Goal: Task Accomplishment & Management: Use online tool/utility

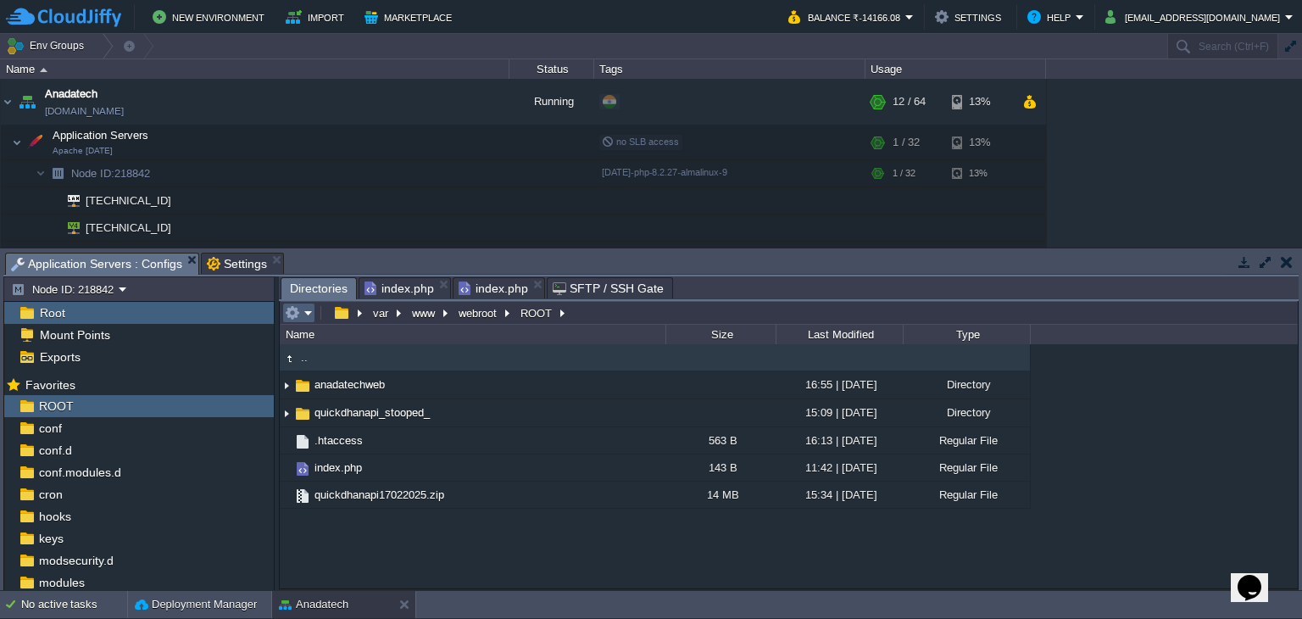
click at [303, 311] on em at bounding box center [299, 312] width 28 height 15
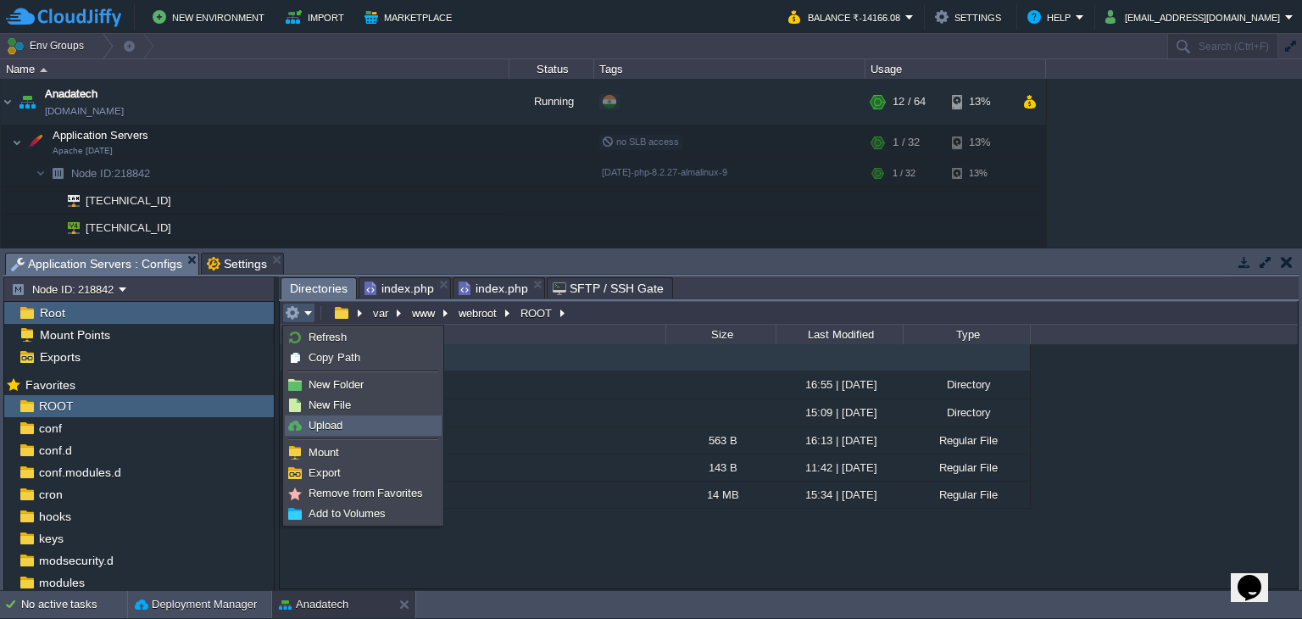
click at [331, 428] on span "Upload" at bounding box center [326, 425] width 34 height 13
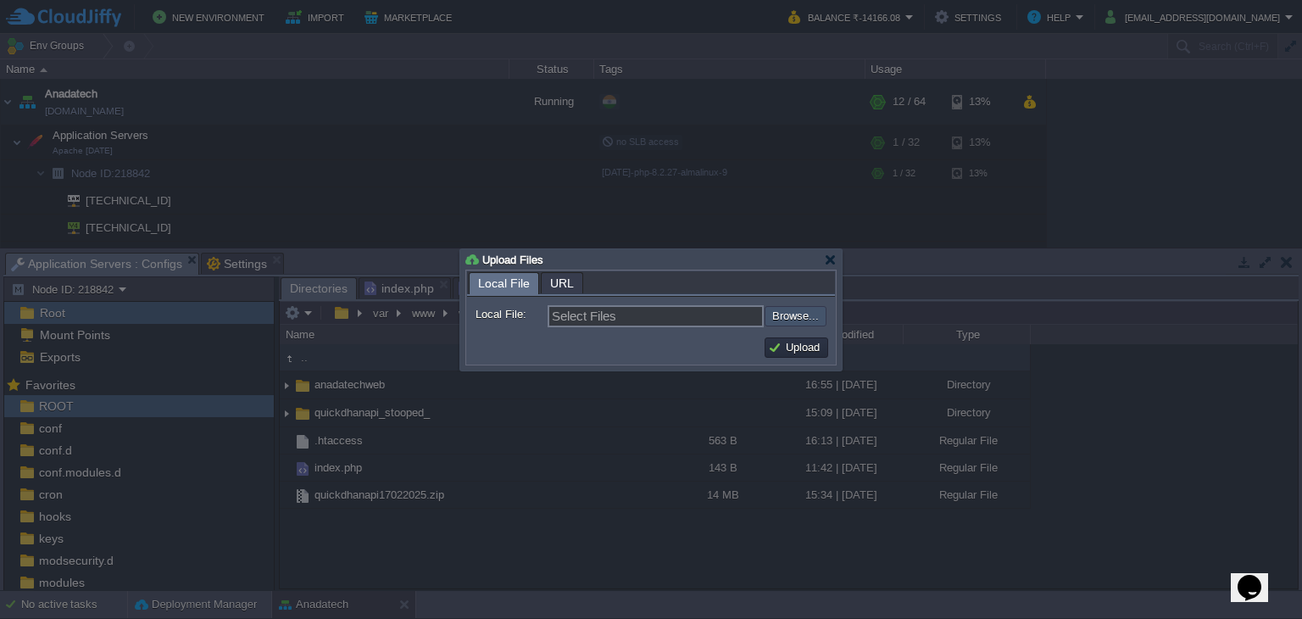
click at [767, 312] on input "file" at bounding box center [719, 316] width 214 height 20
type input "C:\fakepath\wordpress-6.4.7.zip"
type input "wordpress-6.4.7.zip"
click at [794, 351] on button "Upload" at bounding box center [796, 347] width 57 height 15
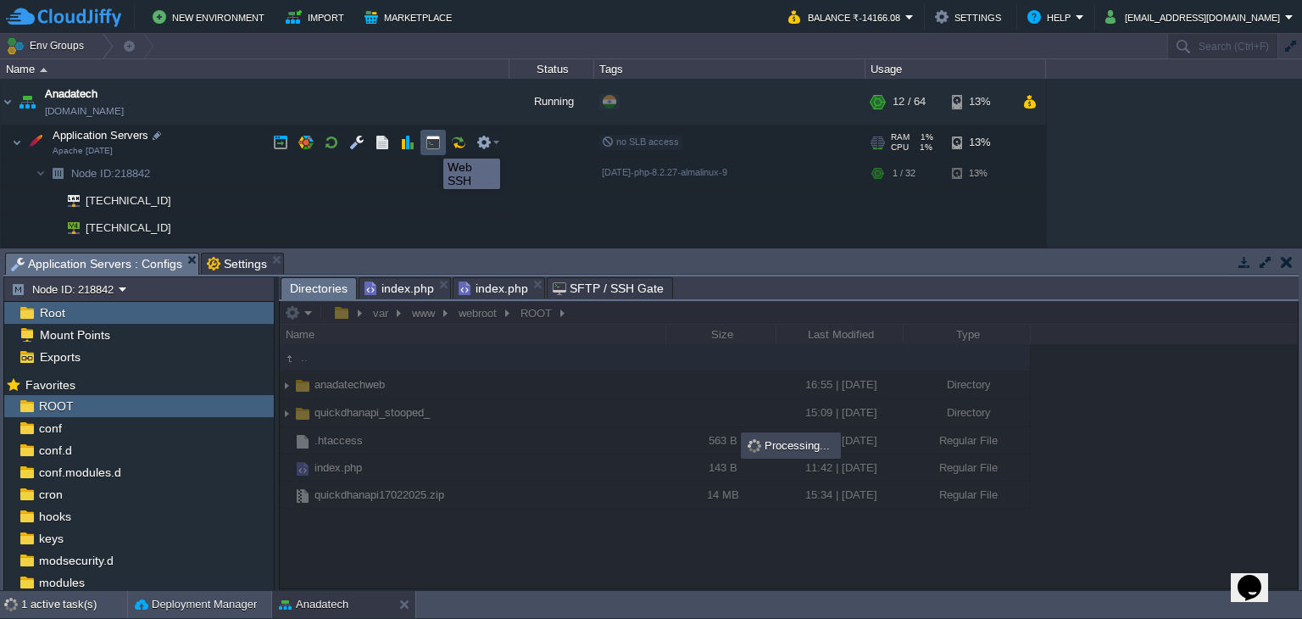
click at [431, 143] on button "button" at bounding box center [433, 142] width 15 height 15
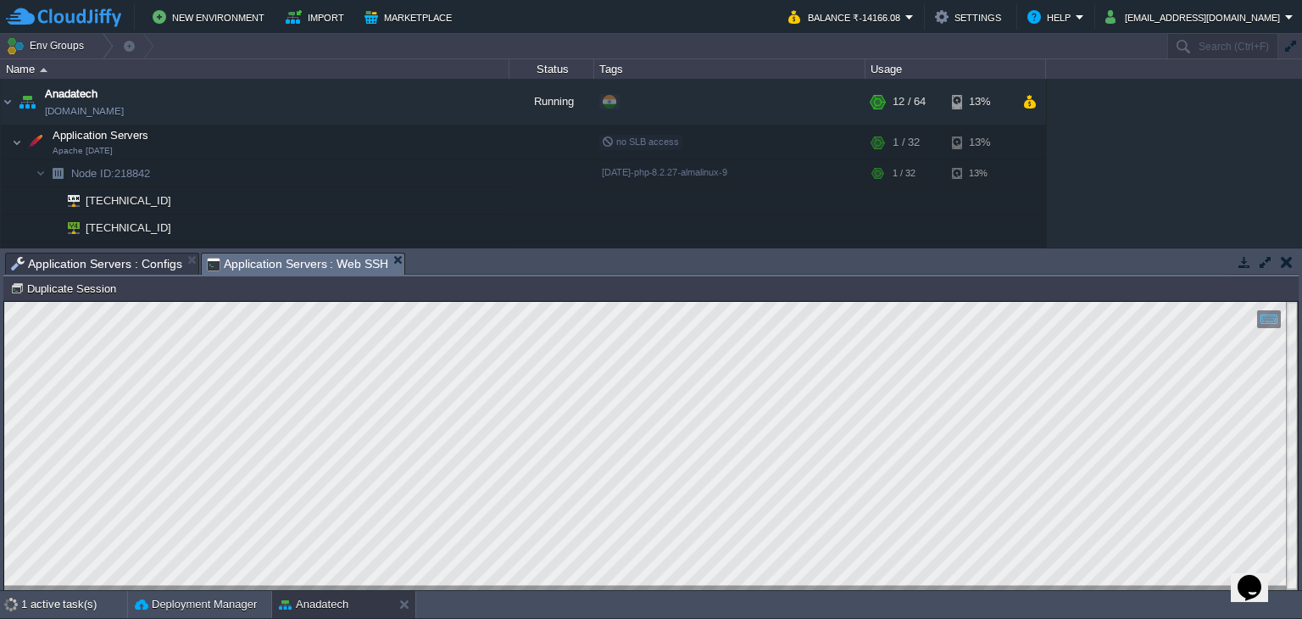
click at [106, 262] on span "Application Servers : Configs" at bounding box center [96, 263] width 171 height 20
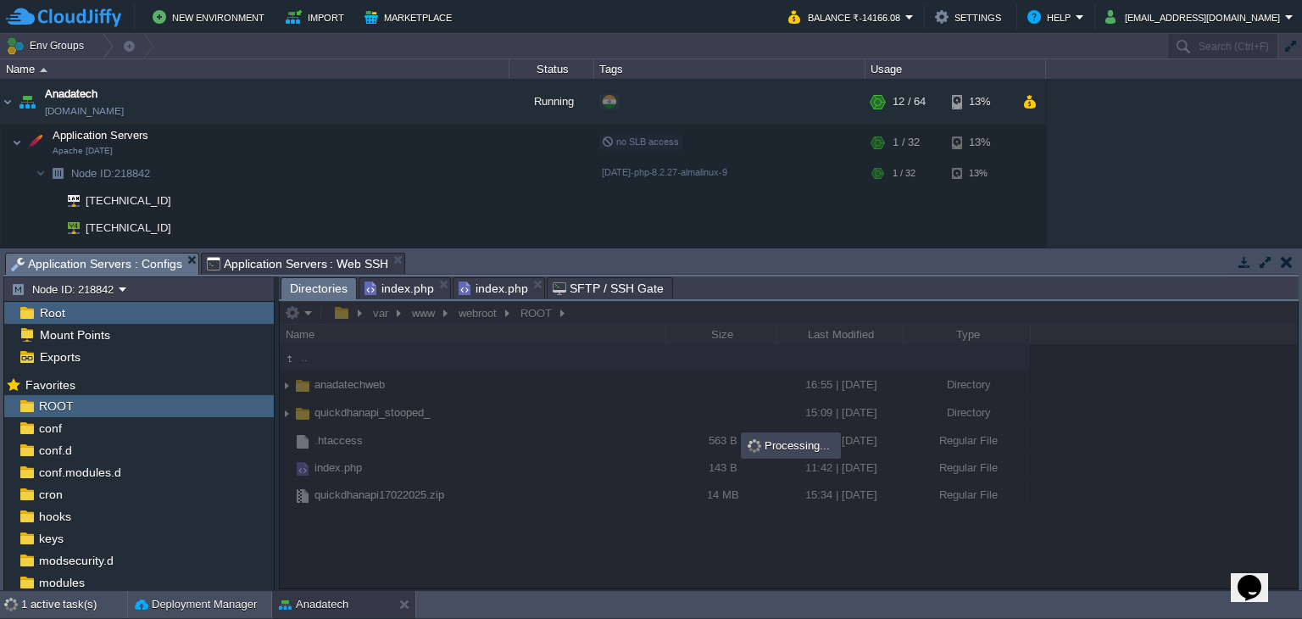
click at [257, 256] on span "Application Servers : Web SSH" at bounding box center [298, 263] width 182 height 20
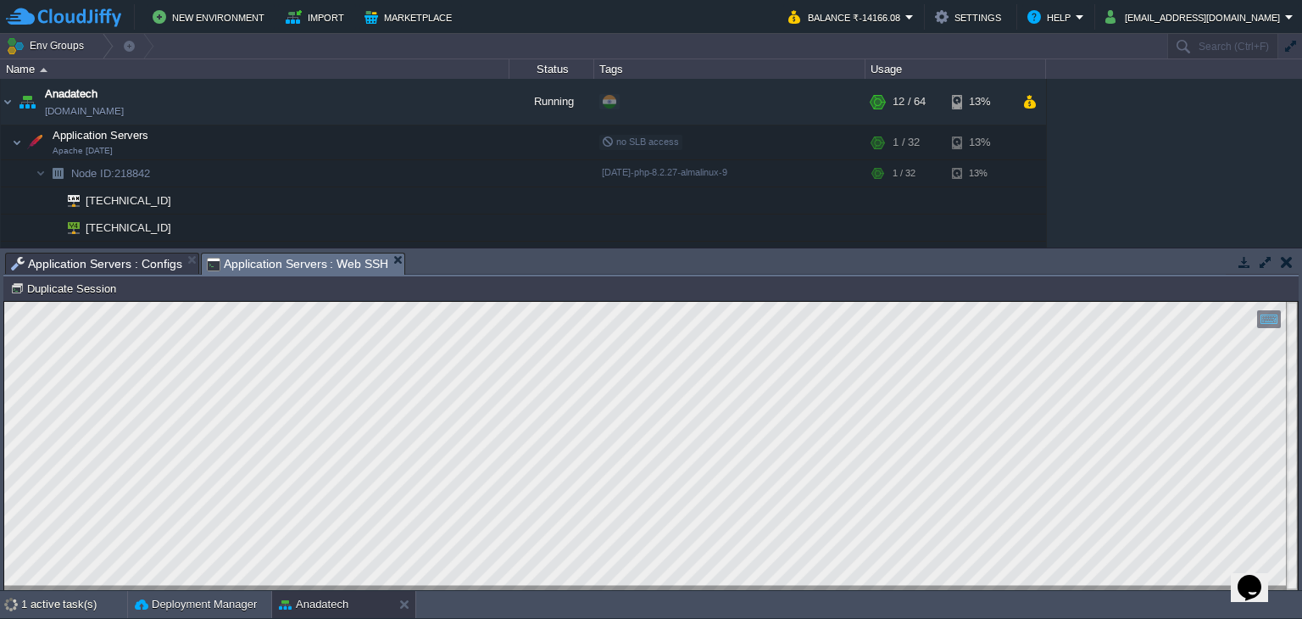
click at [70, 255] on span "Application Servers : Configs" at bounding box center [96, 263] width 171 height 20
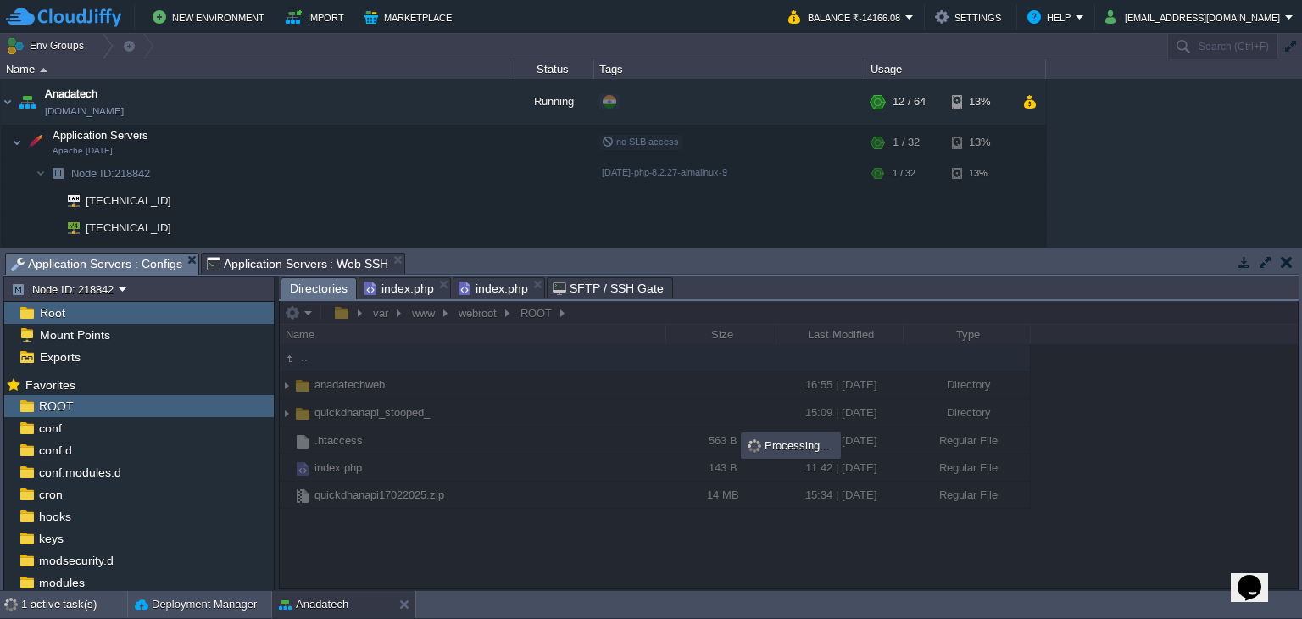
click at [320, 262] on span "Application Servers : Web SSH" at bounding box center [298, 263] width 182 height 20
click at [103, 264] on span "Application Servers : Configs" at bounding box center [96, 263] width 171 height 21
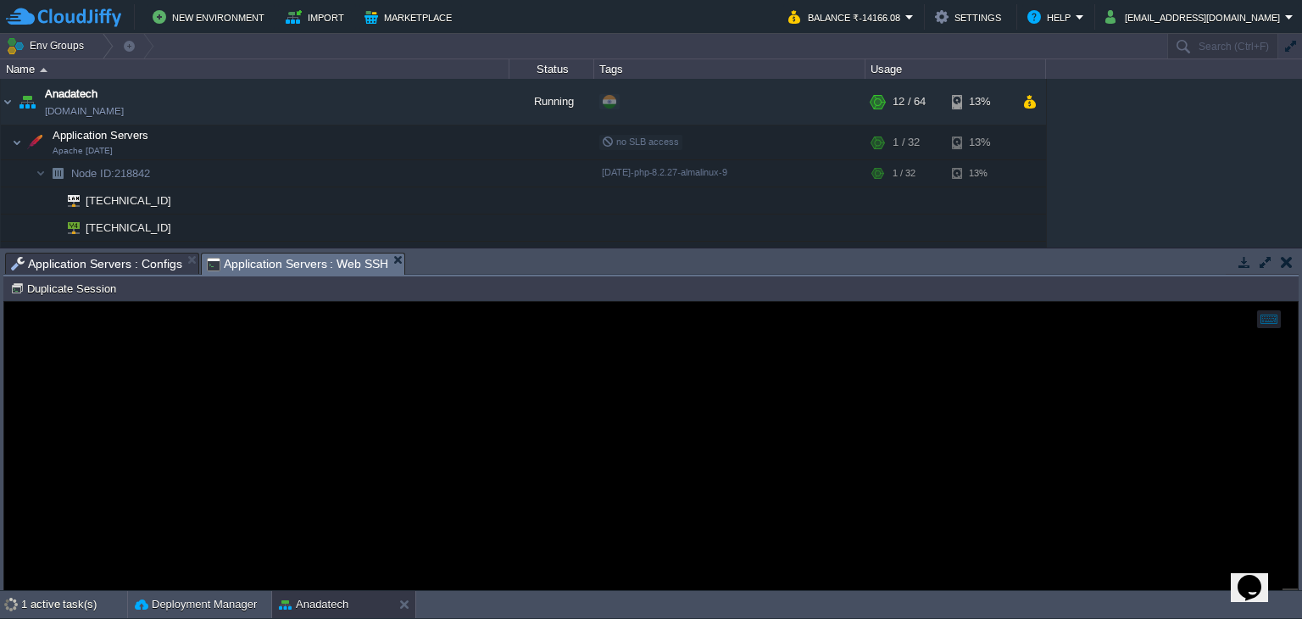
click at [329, 264] on span "Application Servers : Web SSH" at bounding box center [298, 263] width 182 height 21
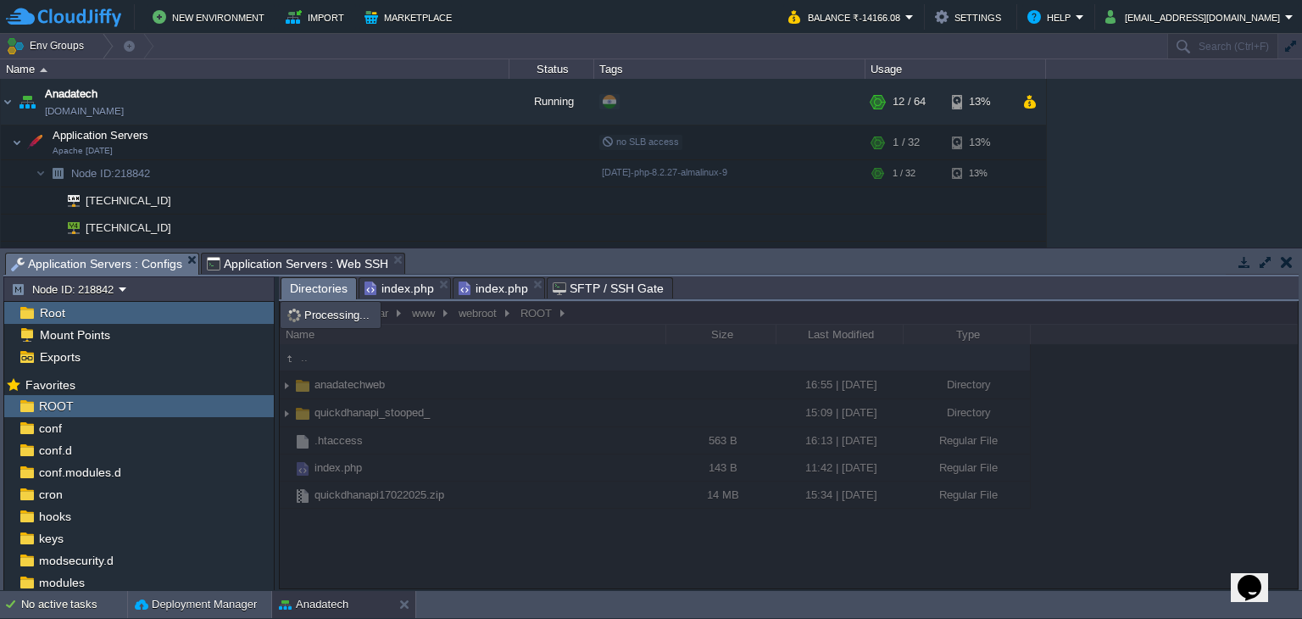
click at [132, 265] on span "Application Servers : Configs" at bounding box center [96, 263] width 171 height 21
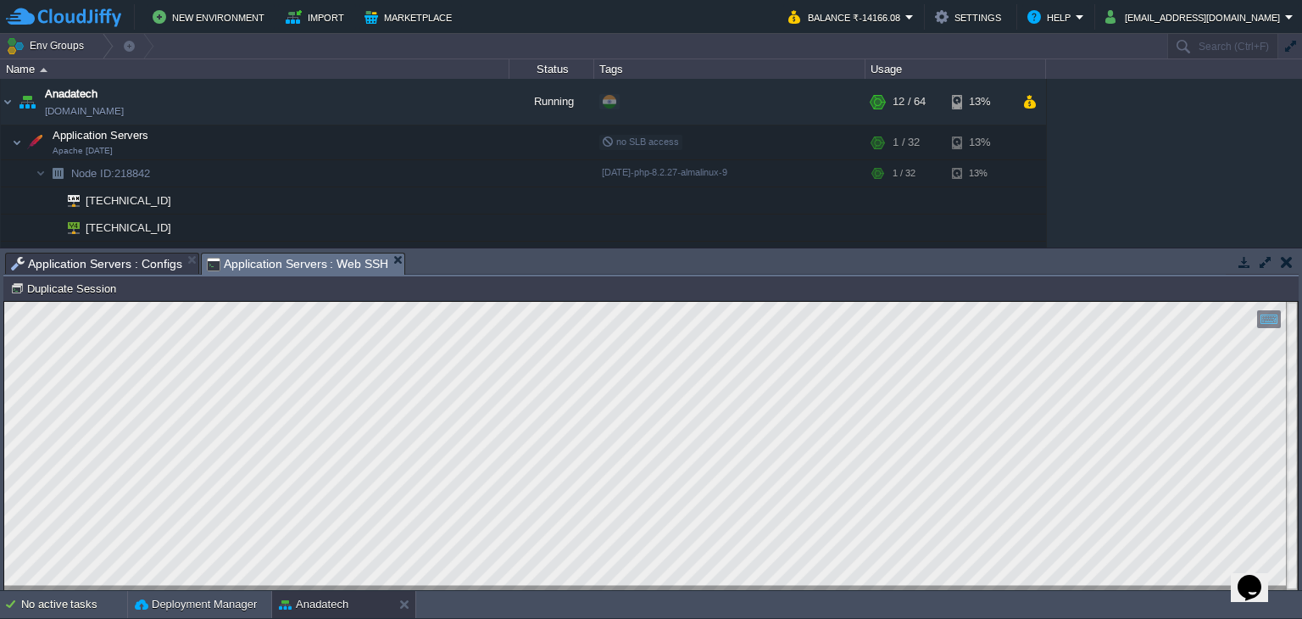
click at [295, 262] on span "Application Servers : Web SSH" at bounding box center [298, 263] width 182 height 21
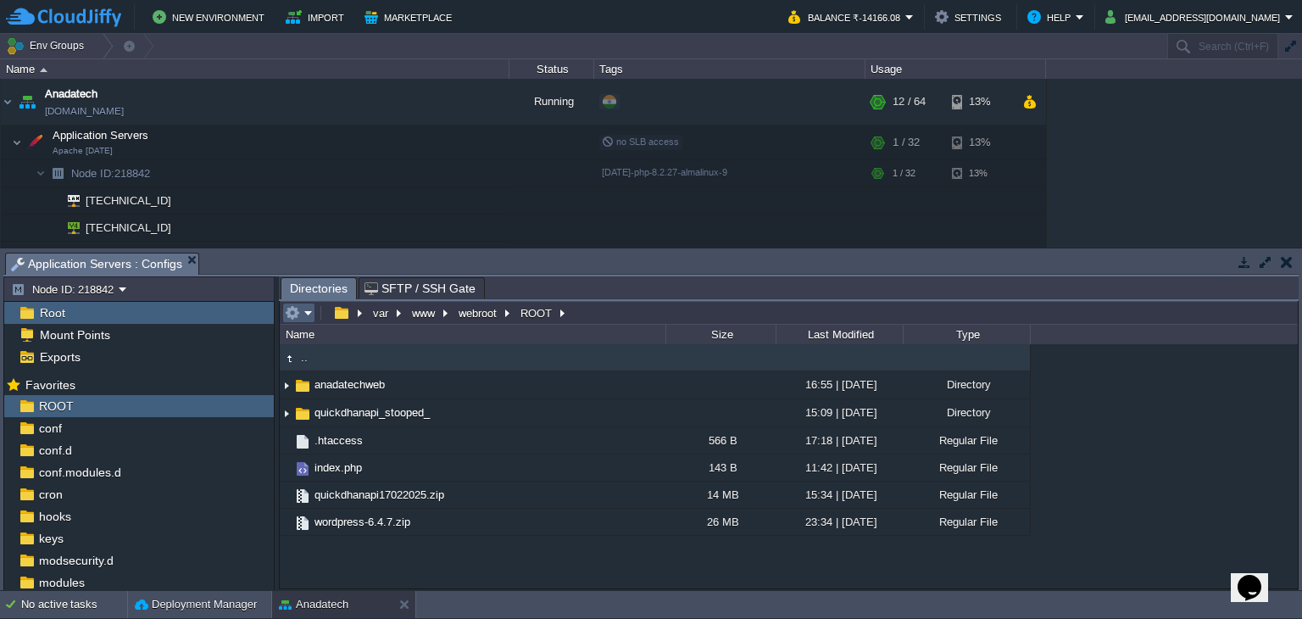
click at [304, 314] on em at bounding box center [299, 312] width 28 height 15
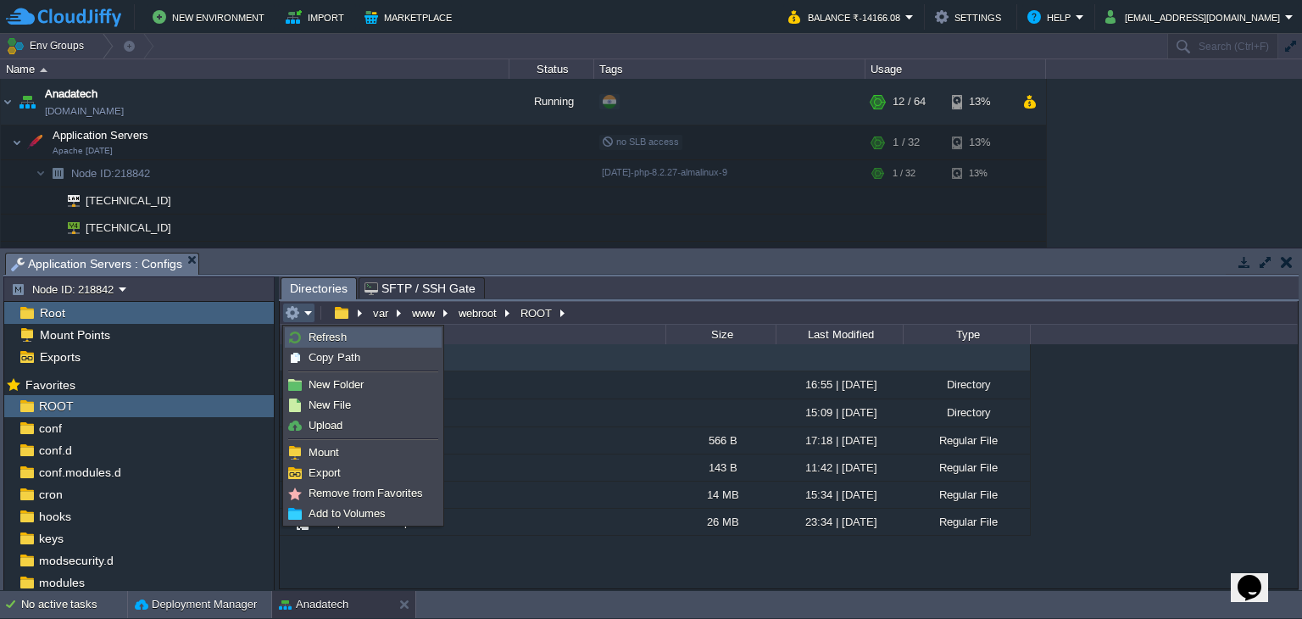
click at [313, 327] on li "Refresh" at bounding box center [363, 337] width 157 height 20
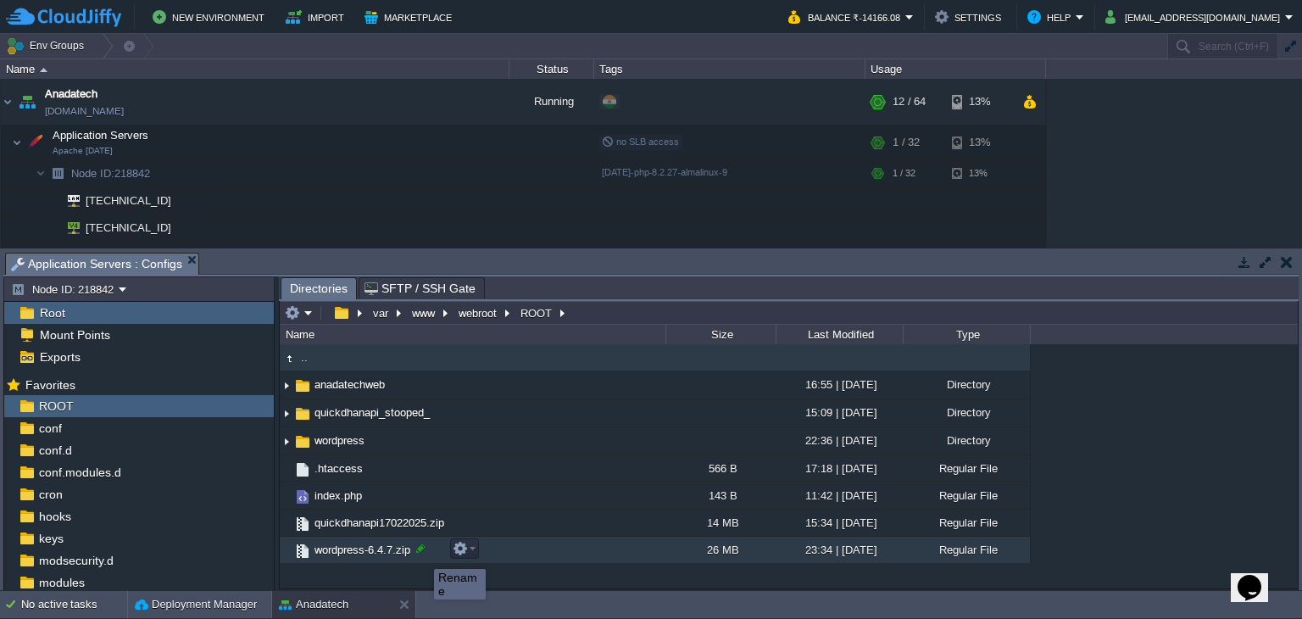
click at [421, 554] on div at bounding box center [420, 548] width 15 height 15
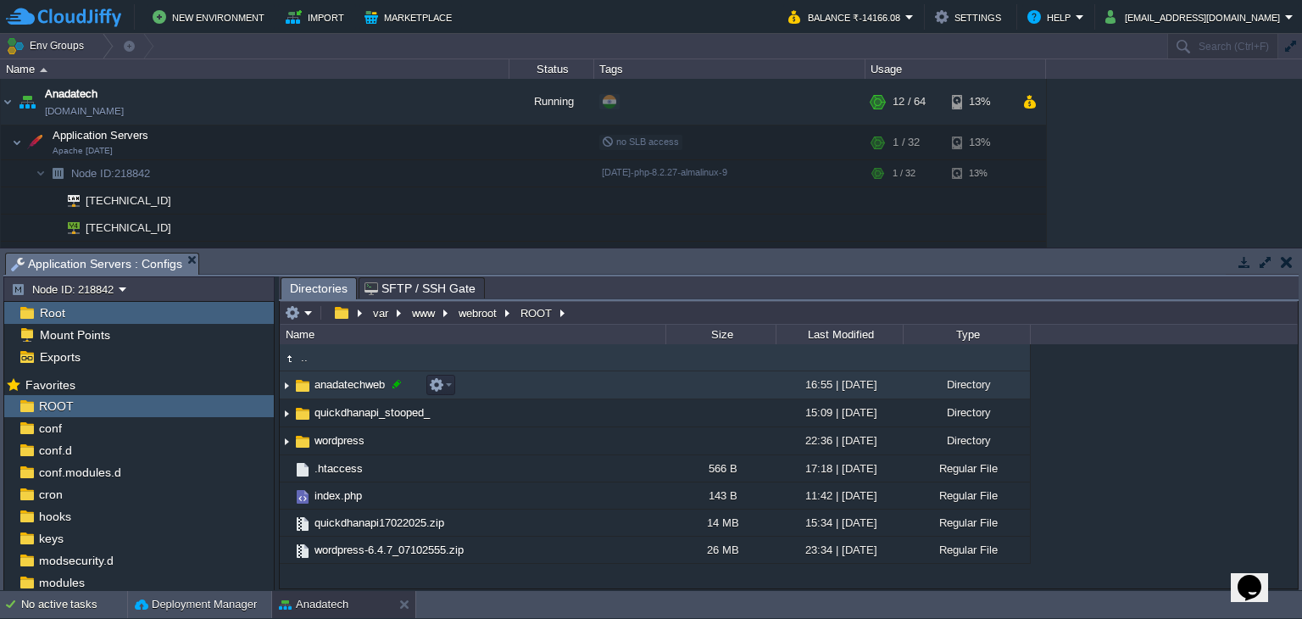
click at [393, 384] on div at bounding box center [396, 383] width 15 height 15
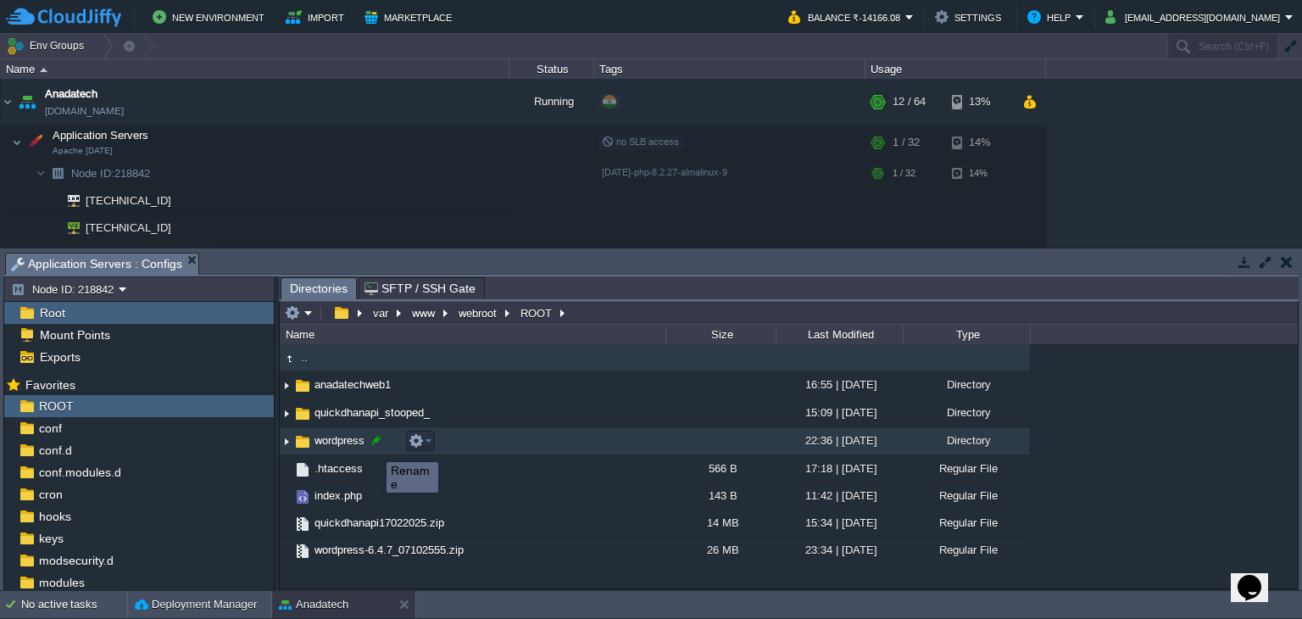
click at [374, 447] on div at bounding box center [376, 439] width 15 height 15
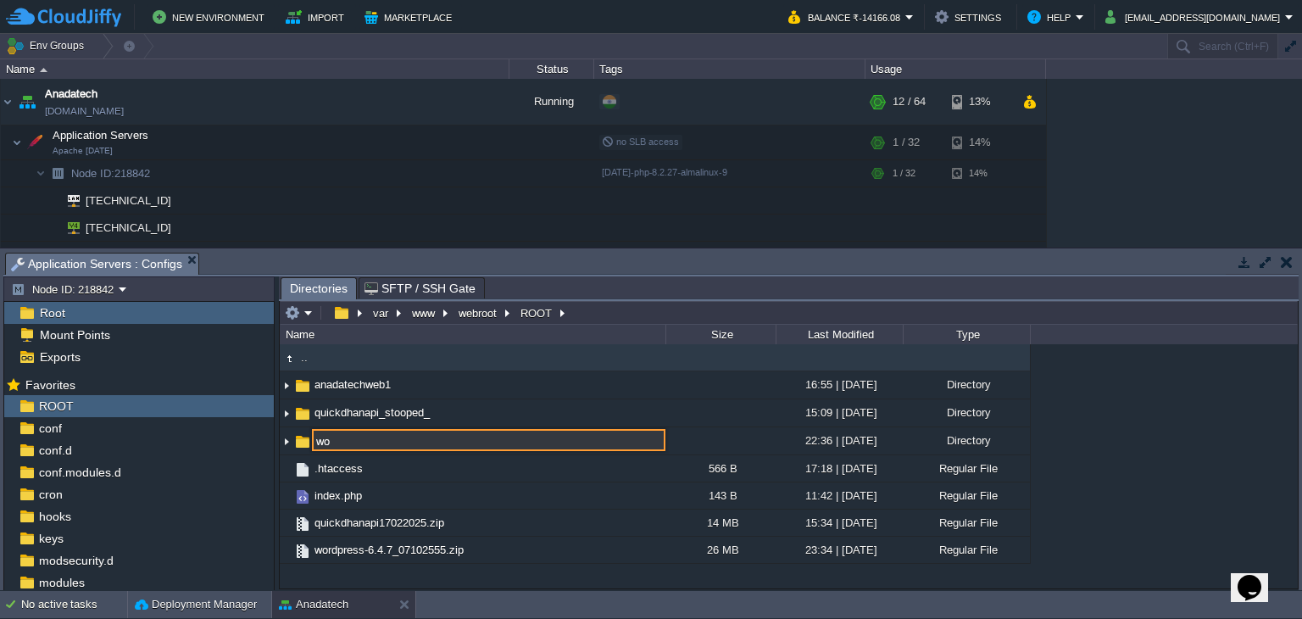
type input "w"
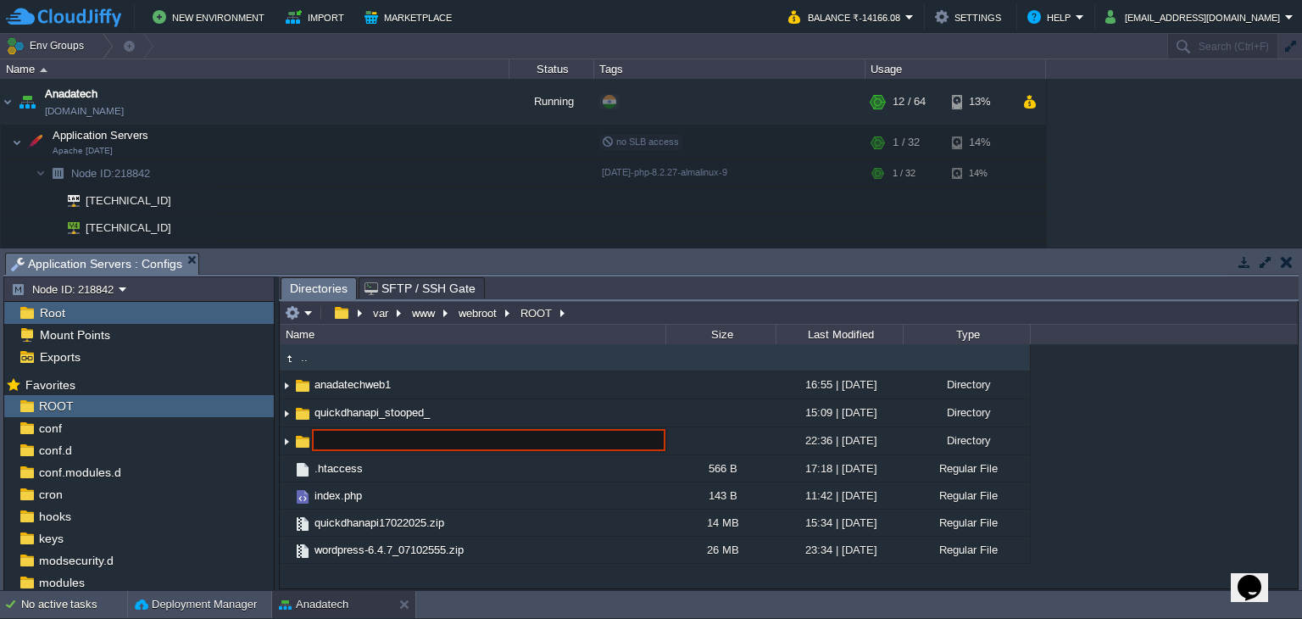
paste input "anadatechweb"
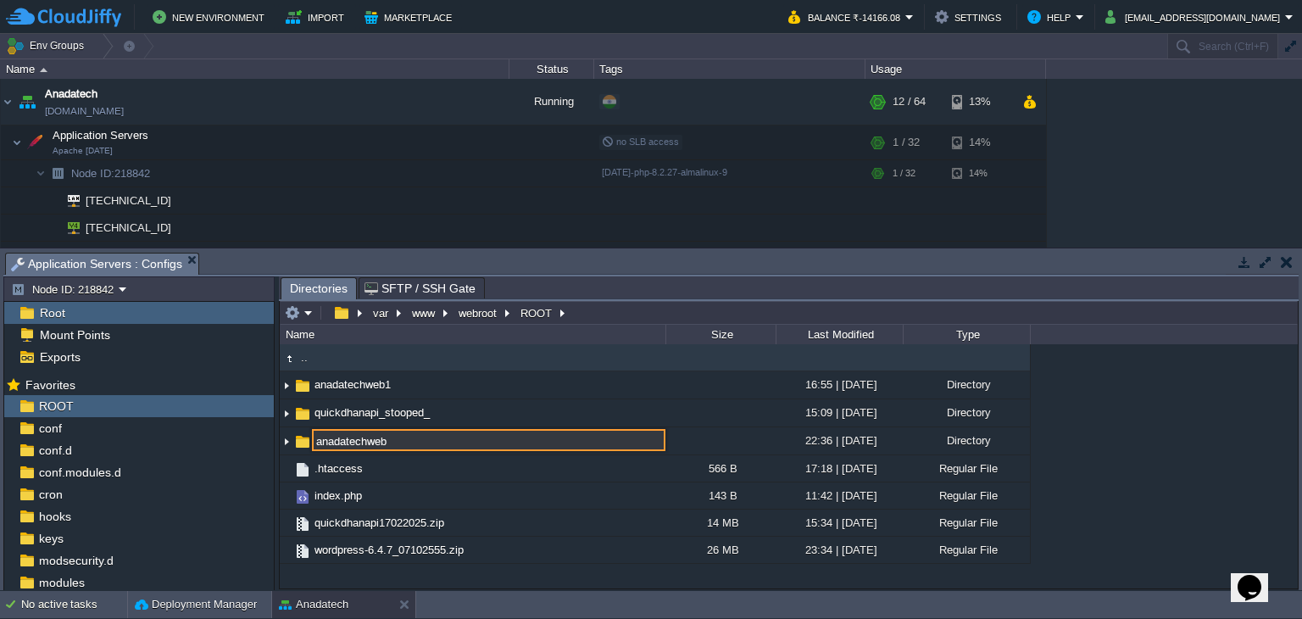
type input "anadatechweb"
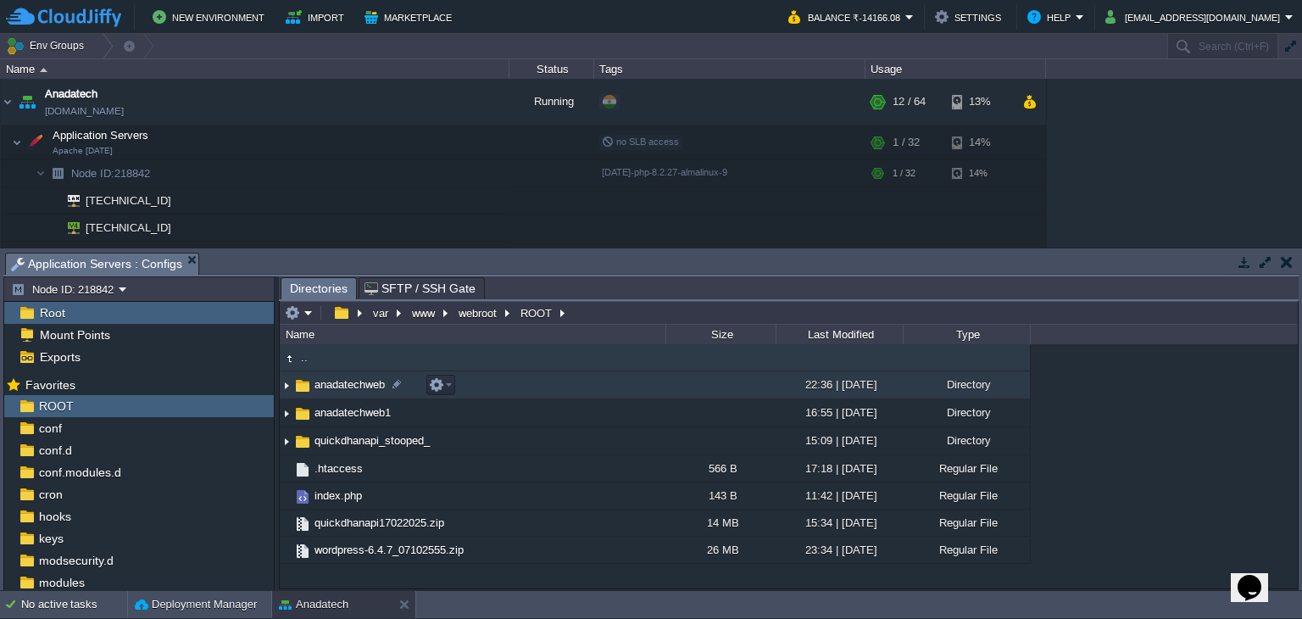
click at [359, 391] on span "anadatechweb" at bounding box center [349, 384] width 75 height 14
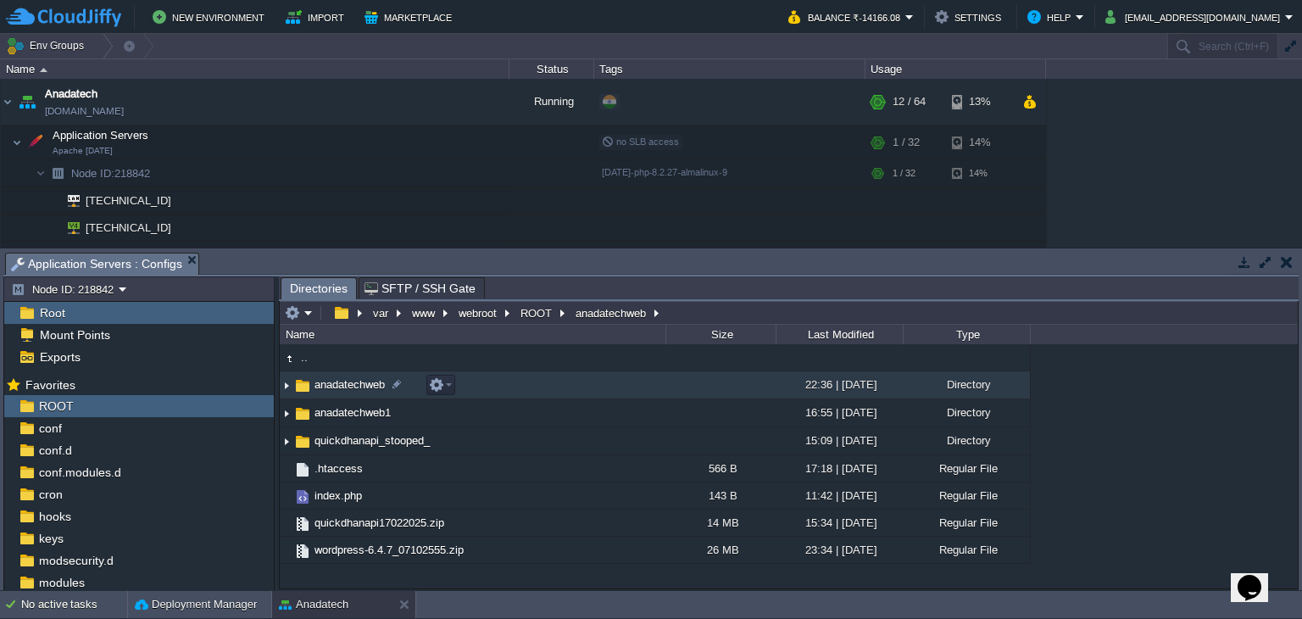
click at [359, 391] on span "anadatechweb" at bounding box center [349, 384] width 75 height 14
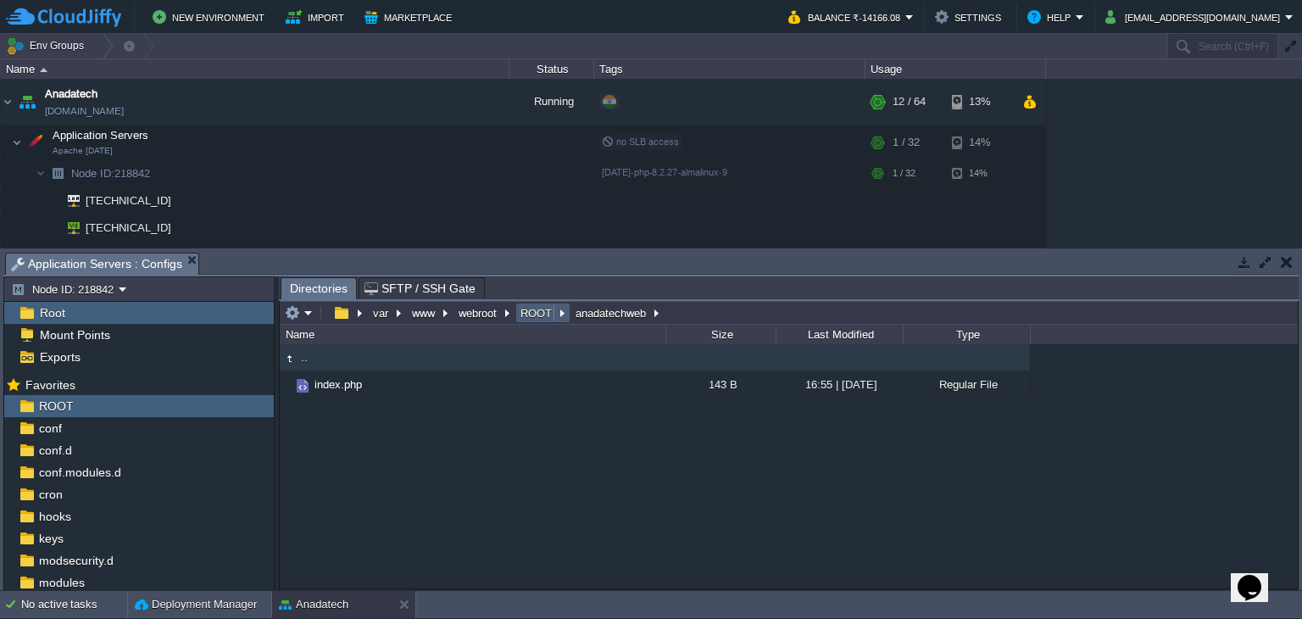
click at [543, 315] on button "ROOT" at bounding box center [537, 312] width 38 height 15
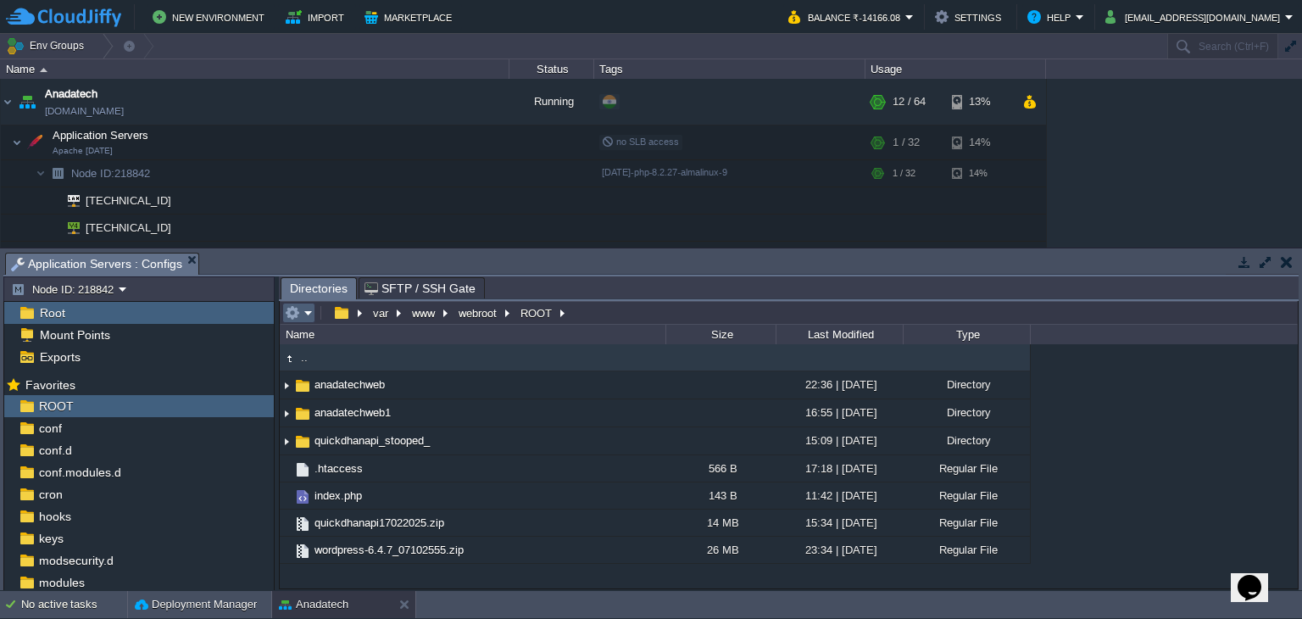
click at [305, 312] on em at bounding box center [299, 312] width 28 height 15
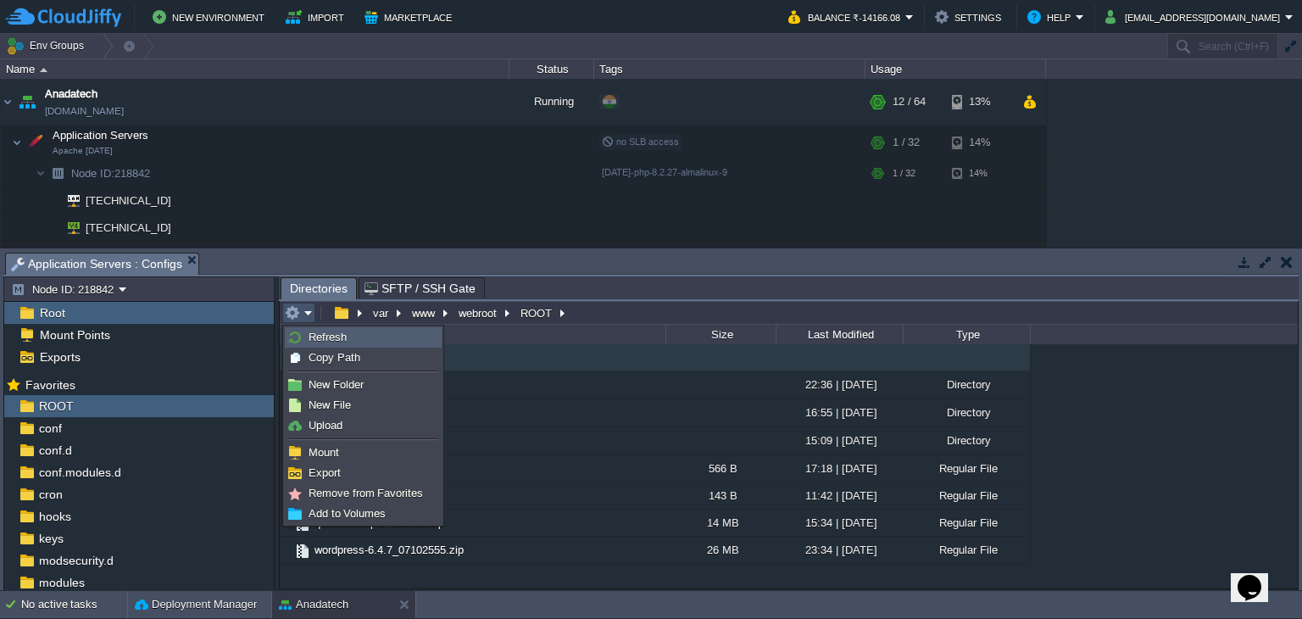
click at [315, 333] on span "Refresh" at bounding box center [328, 337] width 38 height 13
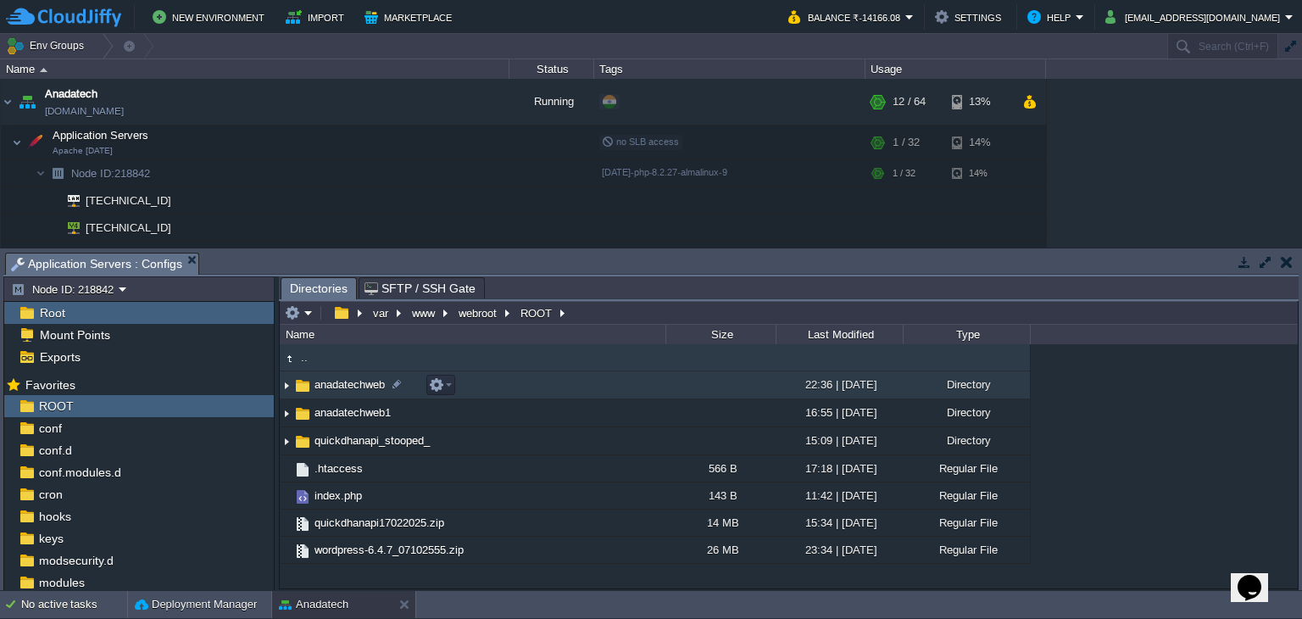
click at [368, 385] on span "anadatechweb" at bounding box center [349, 384] width 75 height 14
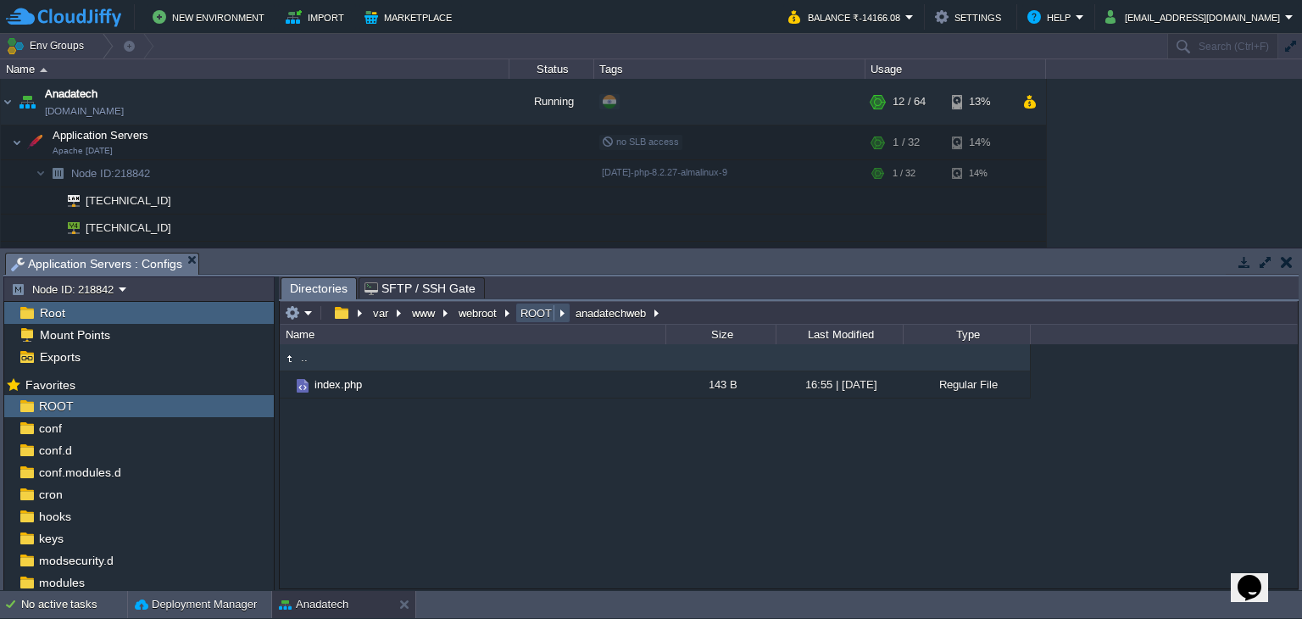
click at [542, 317] on button "ROOT" at bounding box center [537, 312] width 38 height 15
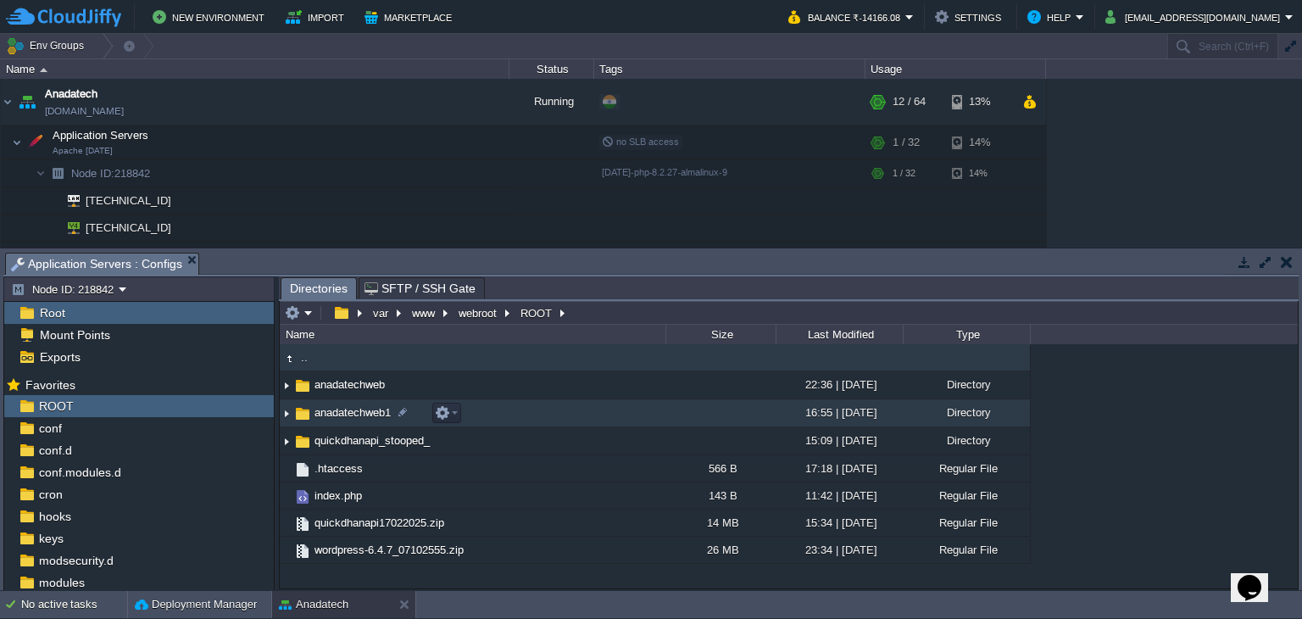
click at [369, 413] on span "anadatechweb1" at bounding box center [352, 412] width 81 height 14
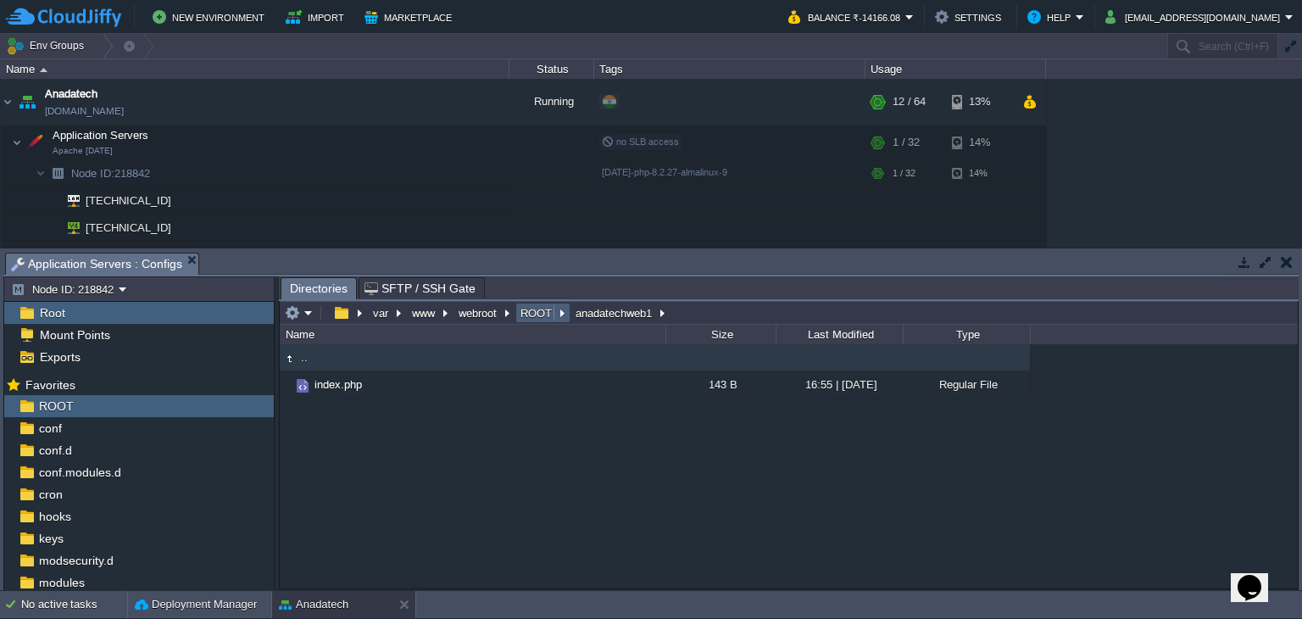
click at [532, 315] on button "ROOT" at bounding box center [537, 312] width 38 height 15
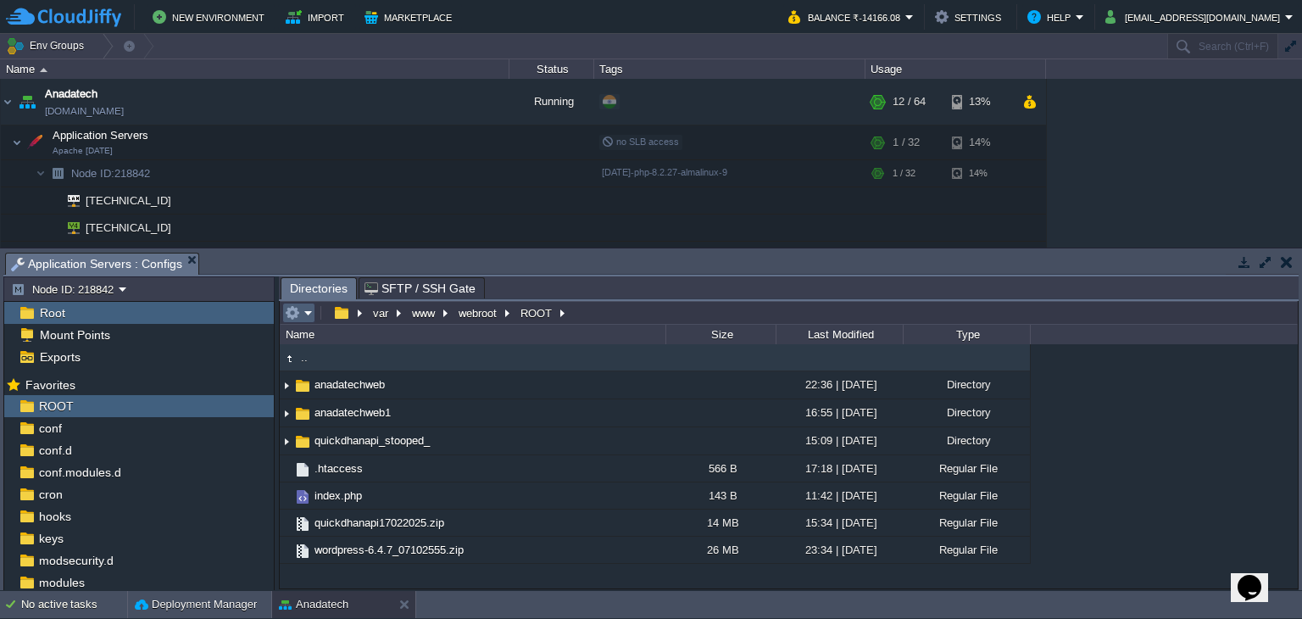
click at [303, 317] on em at bounding box center [299, 312] width 28 height 15
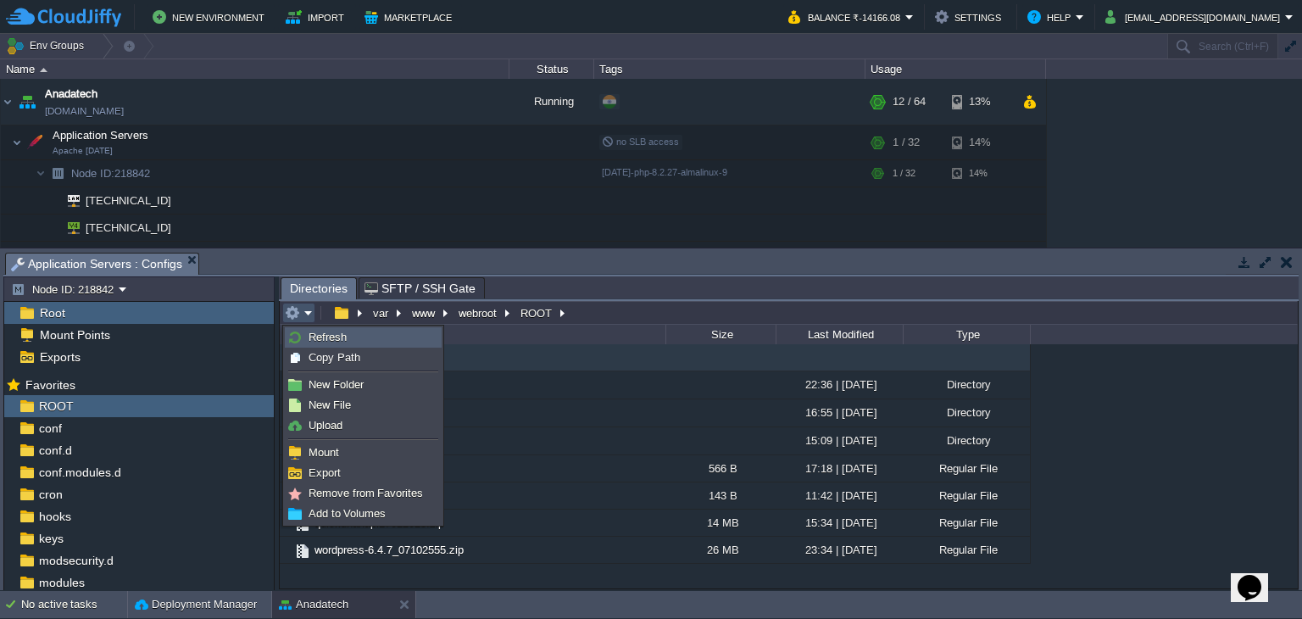
click at [314, 336] on span "Refresh" at bounding box center [328, 337] width 38 height 13
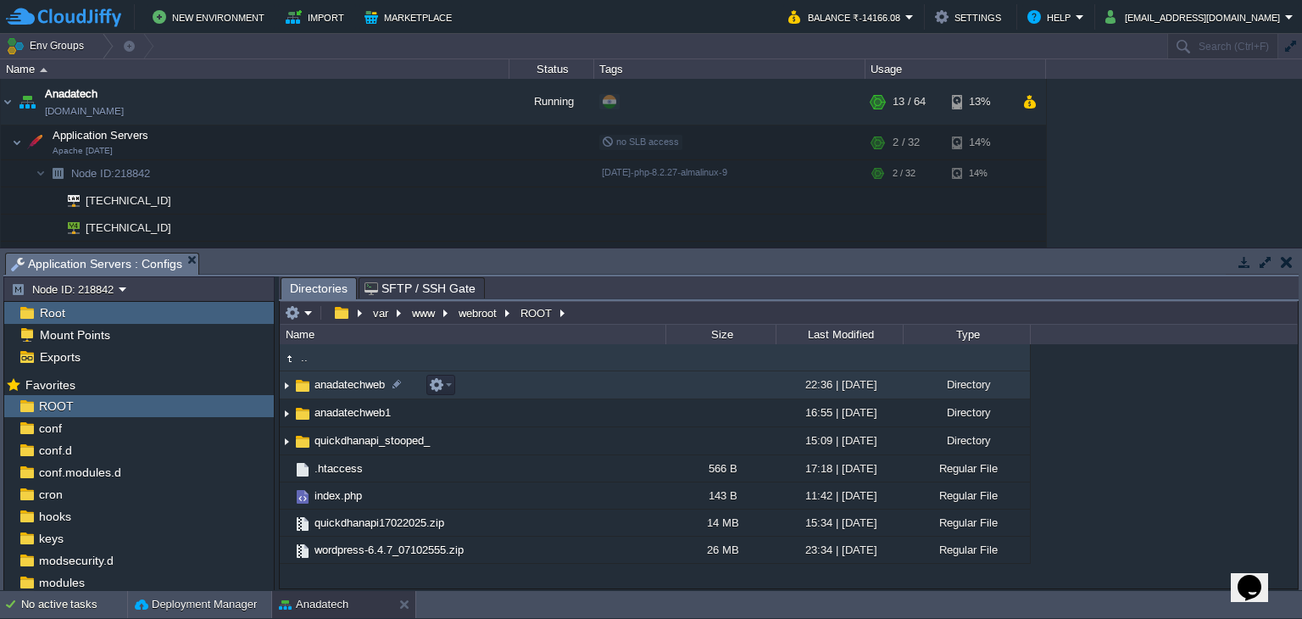
click at [359, 390] on span "anadatechweb" at bounding box center [349, 384] width 75 height 14
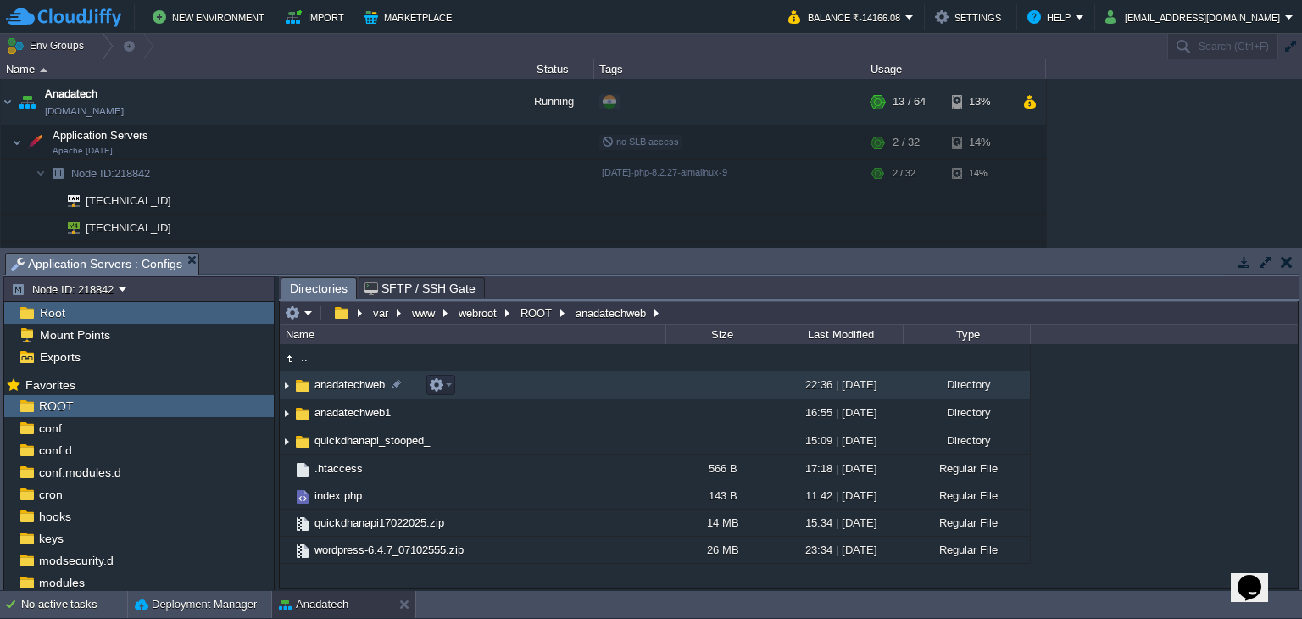
click at [359, 390] on span "anadatechweb" at bounding box center [349, 384] width 75 height 14
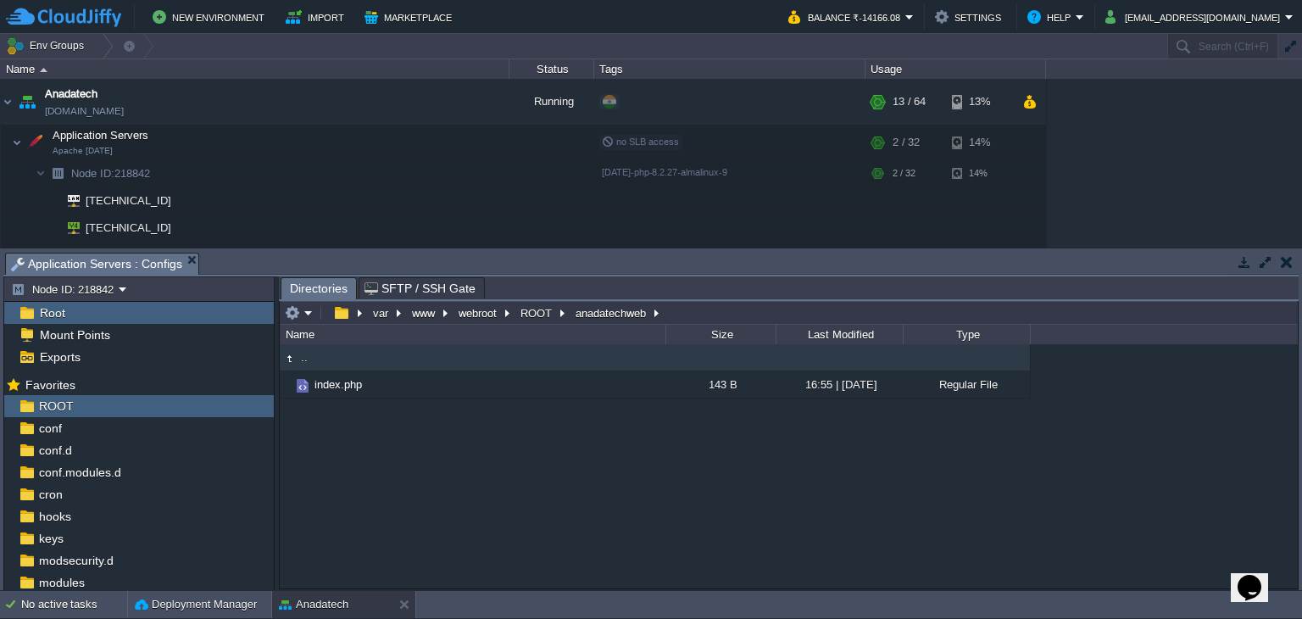
click at [349, 459] on div ".. index.php 143 B 16:55 | [DATE] Regular File" at bounding box center [789, 466] width 1018 height 244
click at [303, 309] on em at bounding box center [299, 312] width 28 height 15
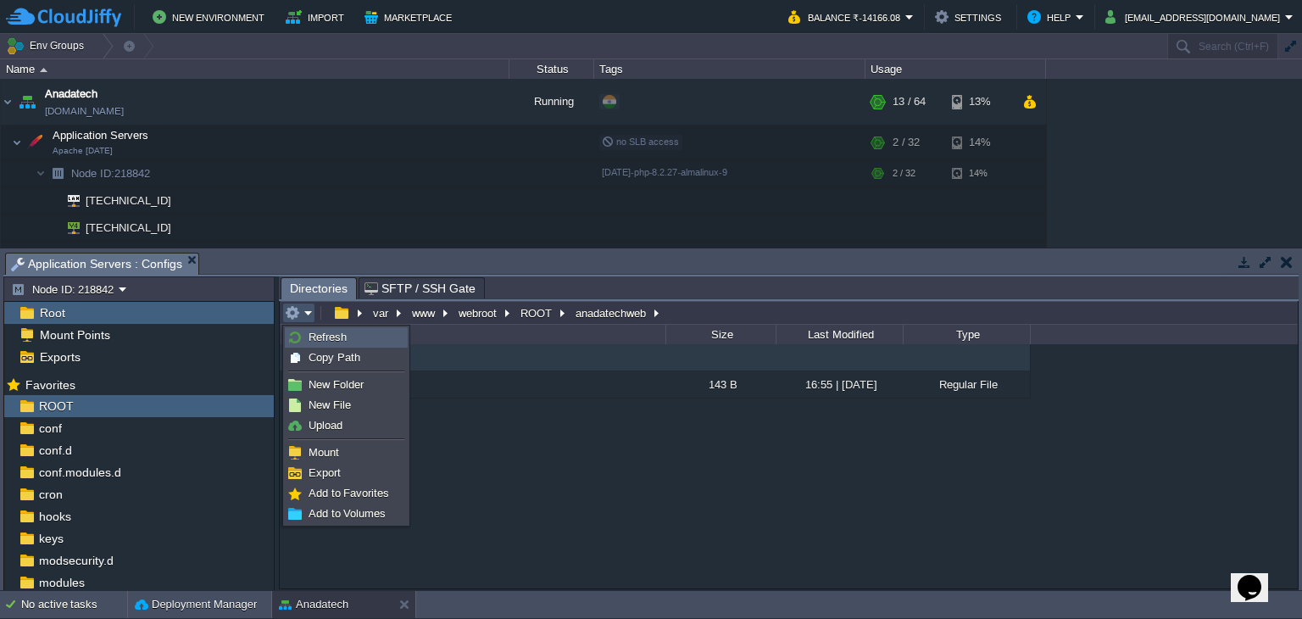
click at [314, 333] on span "Refresh" at bounding box center [328, 337] width 38 height 13
